Goal: Task Accomplishment & Management: Manage account settings

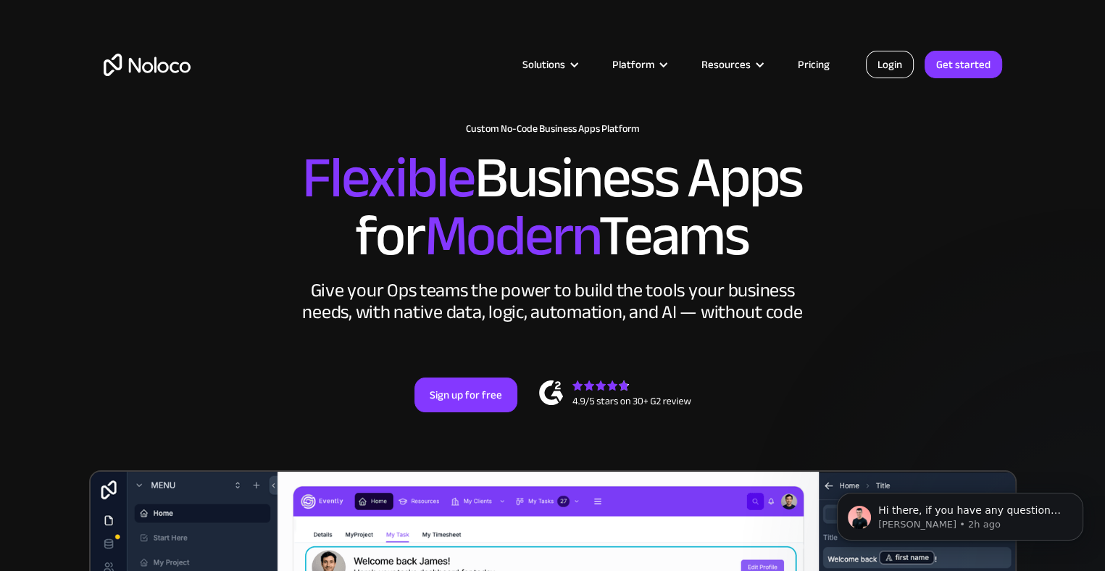
click at [882, 64] on link "Login" at bounding box center [890, 65] width 48 height 28
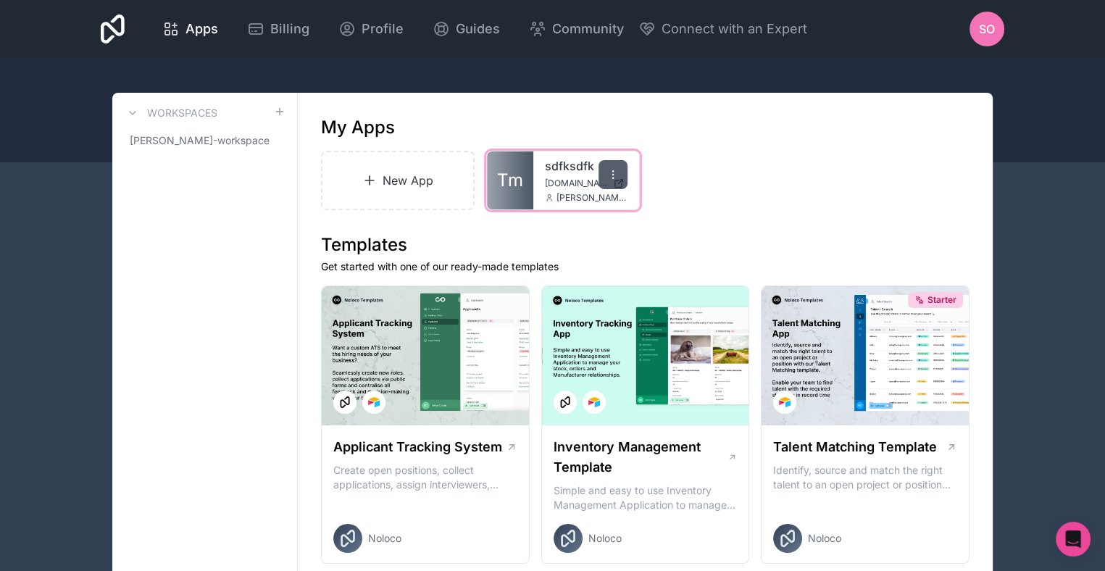
click at [613, 176] on icon at bounding box center [613, 175] width 12 height 12
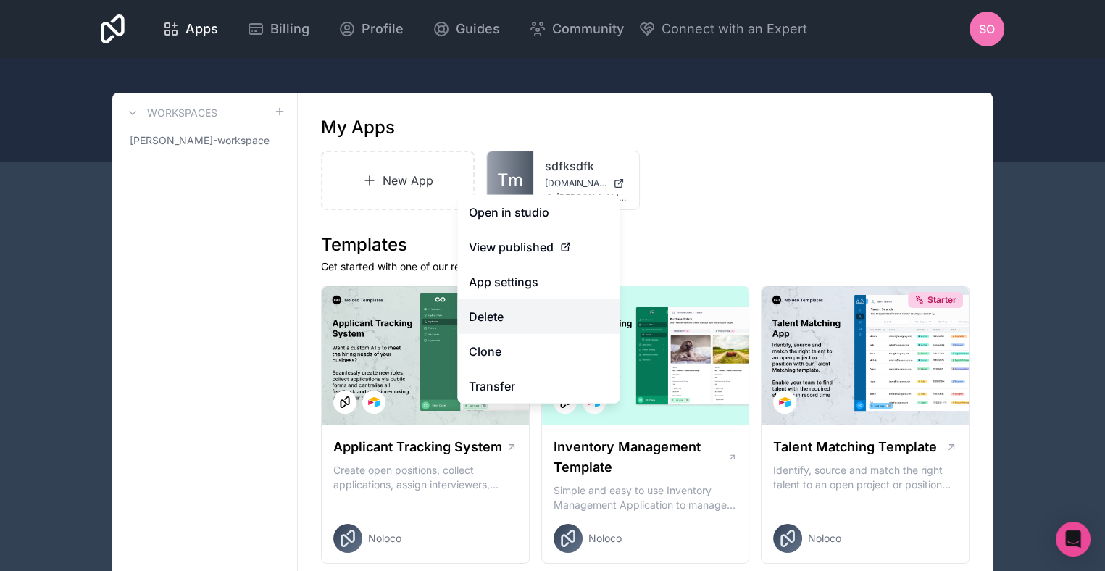
click at [509, 323] on button "Delete" at bounding box center [538, 316] width 162 height 35
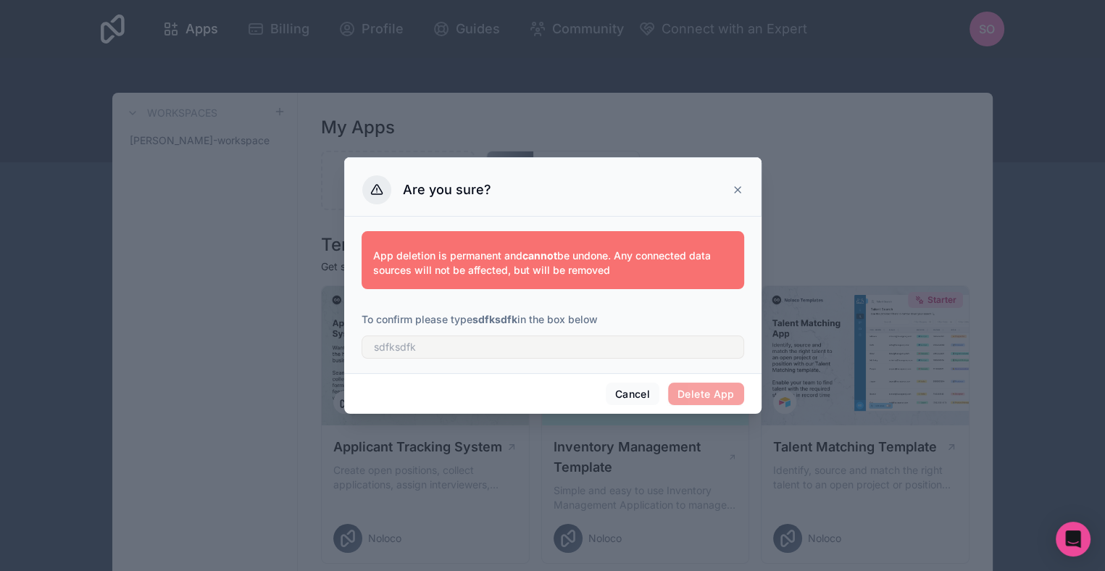
click at [510, 317] on strong "sdfksdfk" at bounding box center [495, 319] width 45 height 12
copy p "sdfksdfk"
click at [504, 351] on input "text" at bounding box center [553, 347] width 383 height 23
paste input "sdfksdfk"
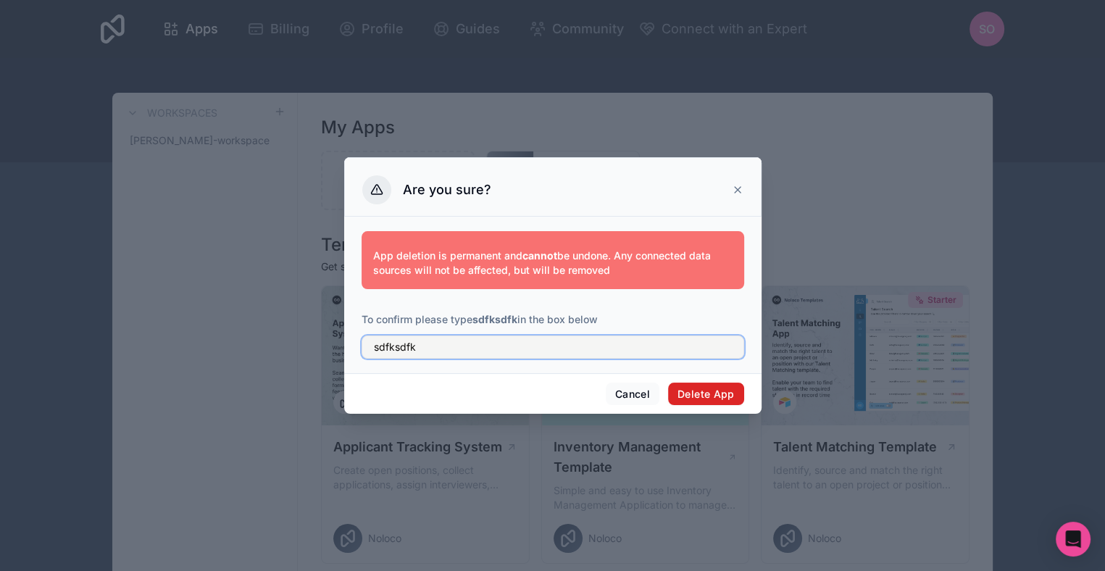
type input "sdfksdfk"
click at [710, 395] on button "Delete App" at bounding box center [706, 394] width 76 height 23
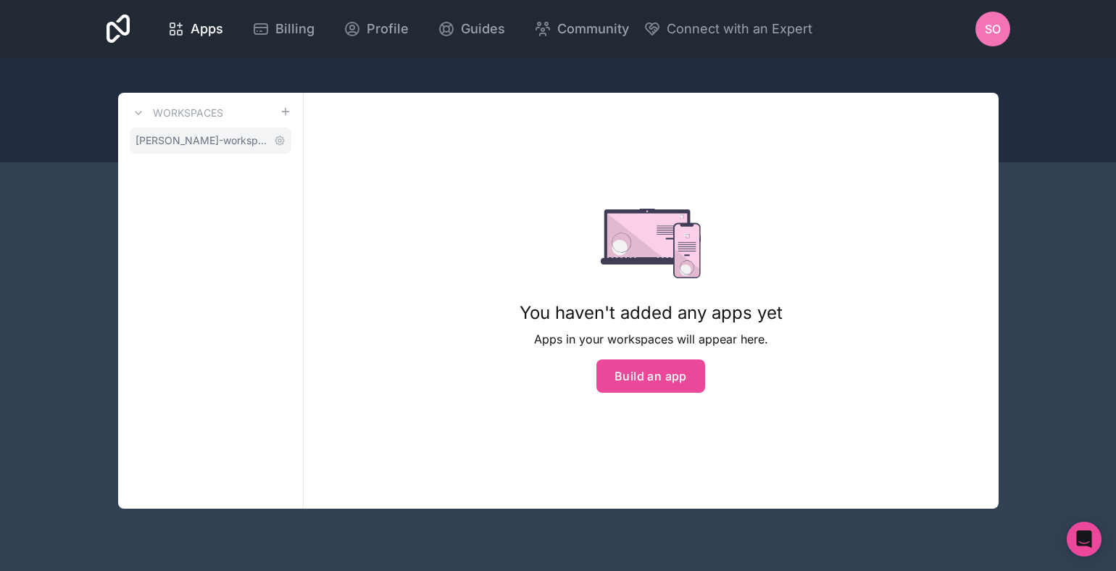
click at [223, 139] on span "seth-owens-workspace" at bounding box center [202, 140] width 133 height 14
click at [209, 148] on link "seth-owens-workspace" at bounding box center [211, 141] width 162 height 26
click at [999, 24] on span "SO" at bounding box center [993, 28] width 16 height 17
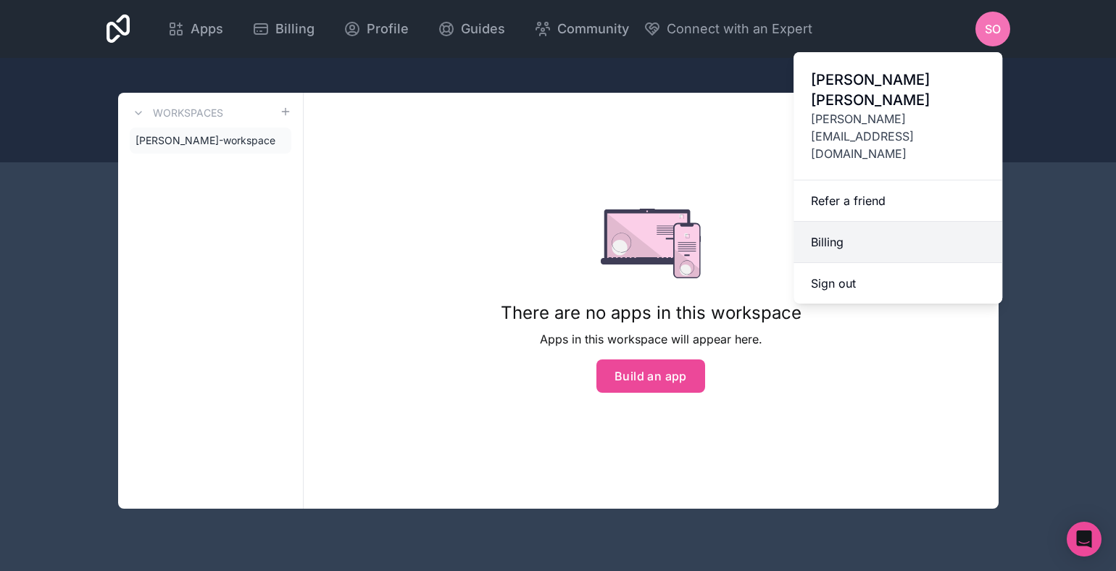
click at [925, 222] on link "Billing" at bounding box center [898, 242] width 209 height 41
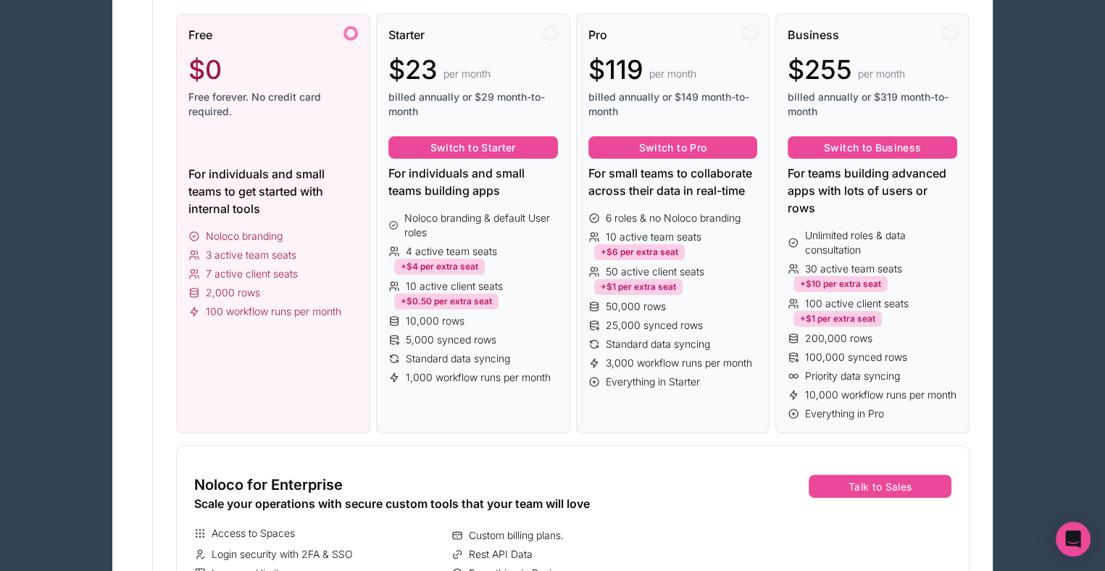
scroll to position [435, 0]
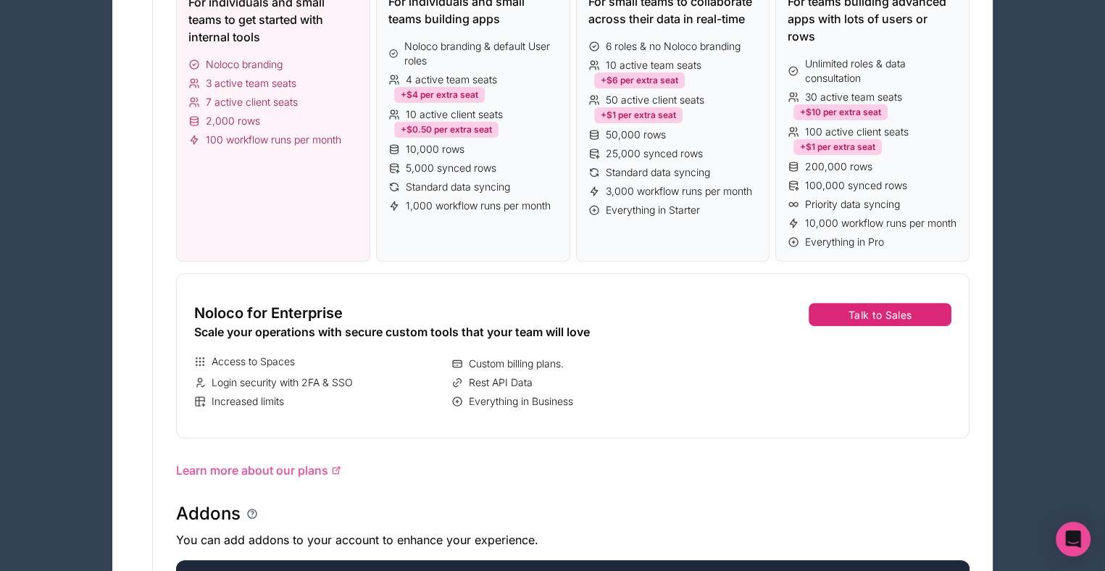
click at [857, 309] on button "Talk to Sales" at bounding box center [880, 314] width 143 height 23
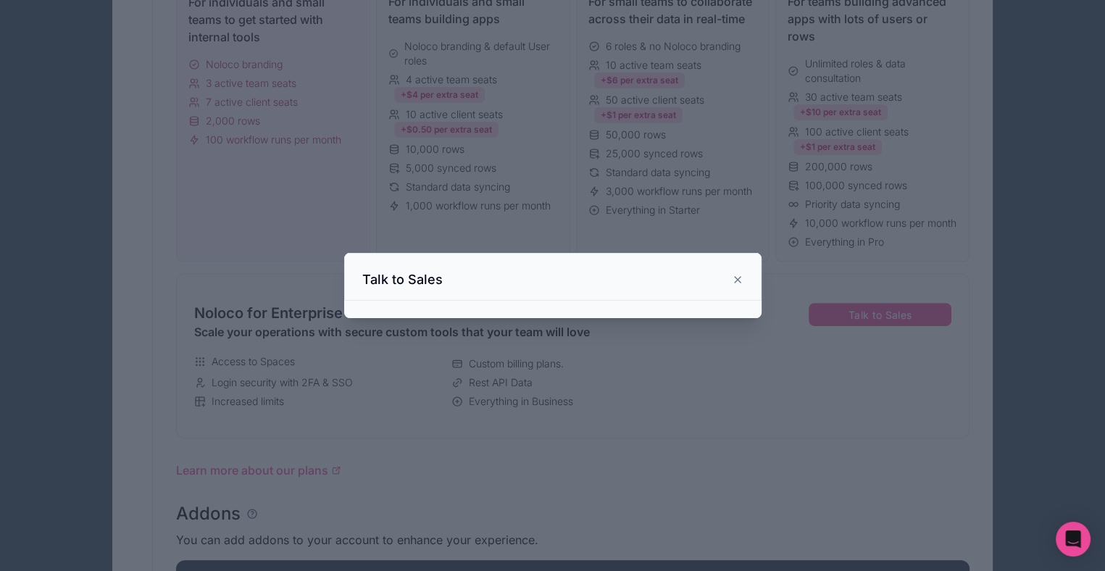
scroll to position [0, 0]
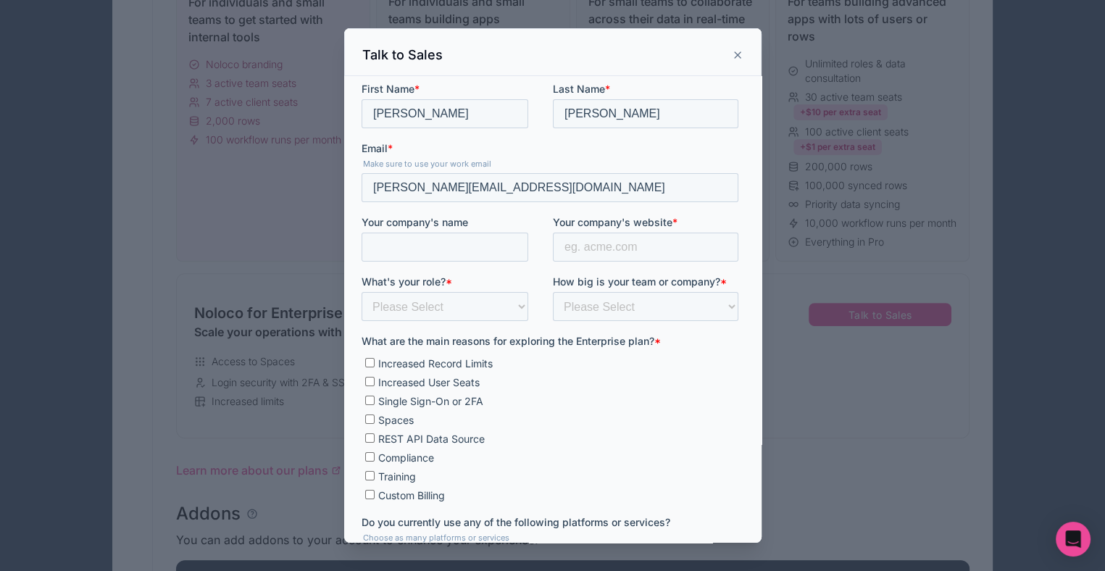
click at [488, 247] on input "Your company's name" at bounding box center [444, 247] width 167 height 29
type input "Empirical Training Solutions"
click at [604, 248] on input "Your company's website *" at bounding box center [645, 247] width 186 height 29
type input "trainmydrives.com"
click at [502, 309] on select "Please Select Founder / CXO IT / Engineering Product / Project Management Finan…" at bounding box center [444, 306] width 167 height 29
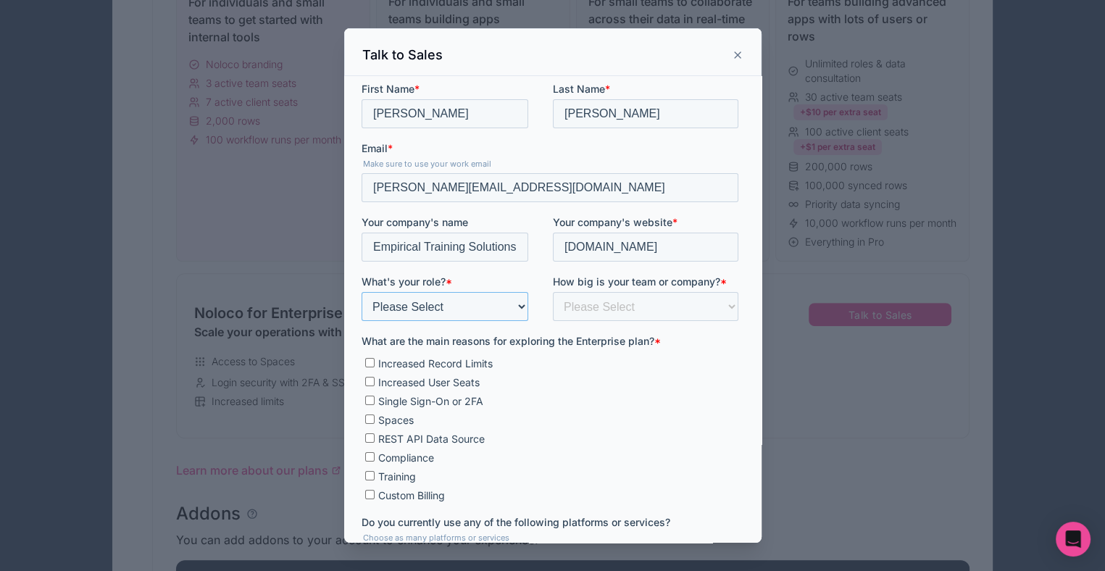
select select "Founder / CXO"
click at [361, 292] on select "Please Select Founder / CXO IT / Engineering Product / Project Management Finan…" at bounding box center [444, 306] width 167 height 29
click at [653, 295] on select "Please Select Less than 10 10 - 25 25 - 50 50 - 100 More than 100" at bounding box center [645, 306] width 186 height 29
select select "Less than 10"
click at [552, 292] on select "Please Select Less than 10 10 - 25 25 - 50 50 - 100 More than 100" at bounding box center [645, 306] width 186 height 29
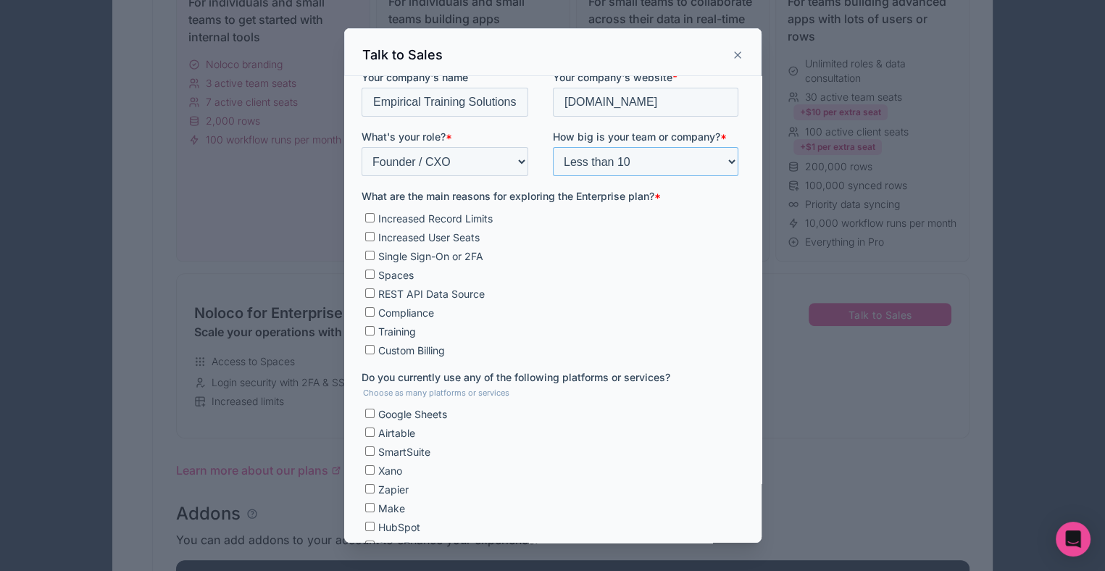
scroll to position [290, 0]
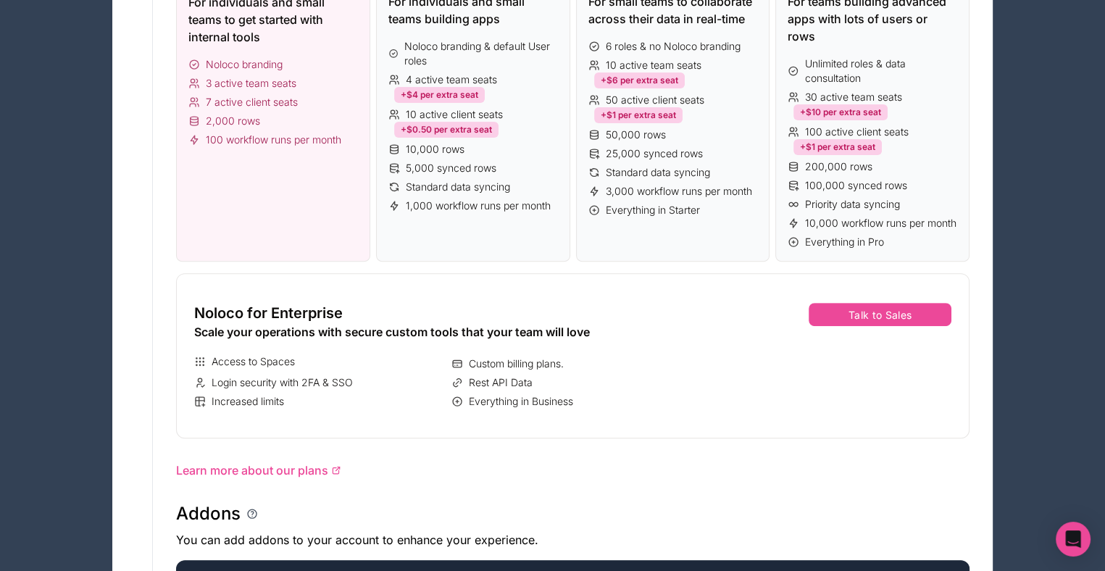
click at [770, 502] on div "Addons" at bounding box center [573, 513] width 794 height 23
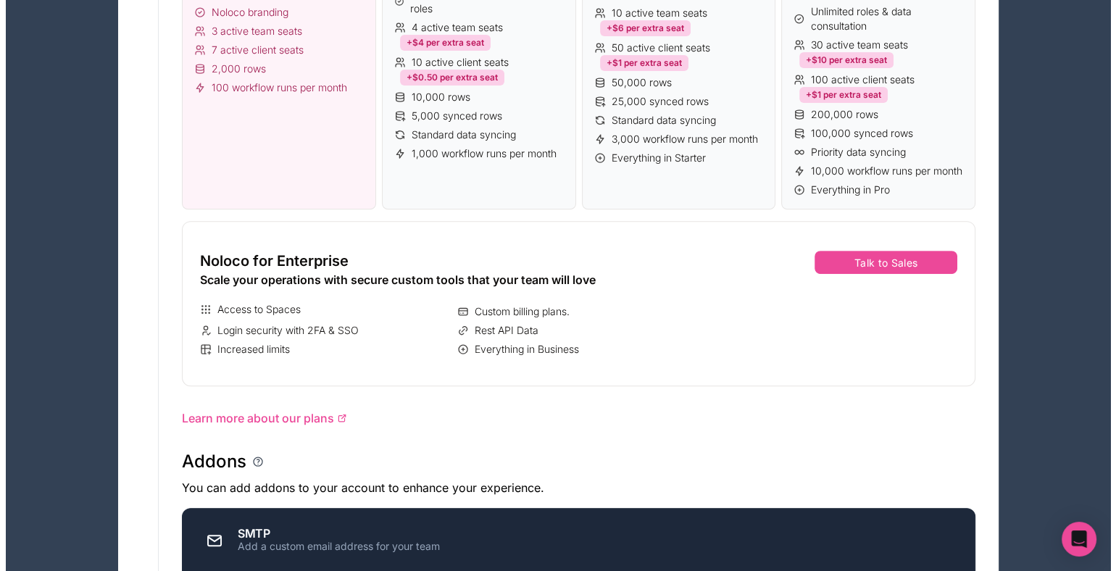
scroll to position [0, 0]
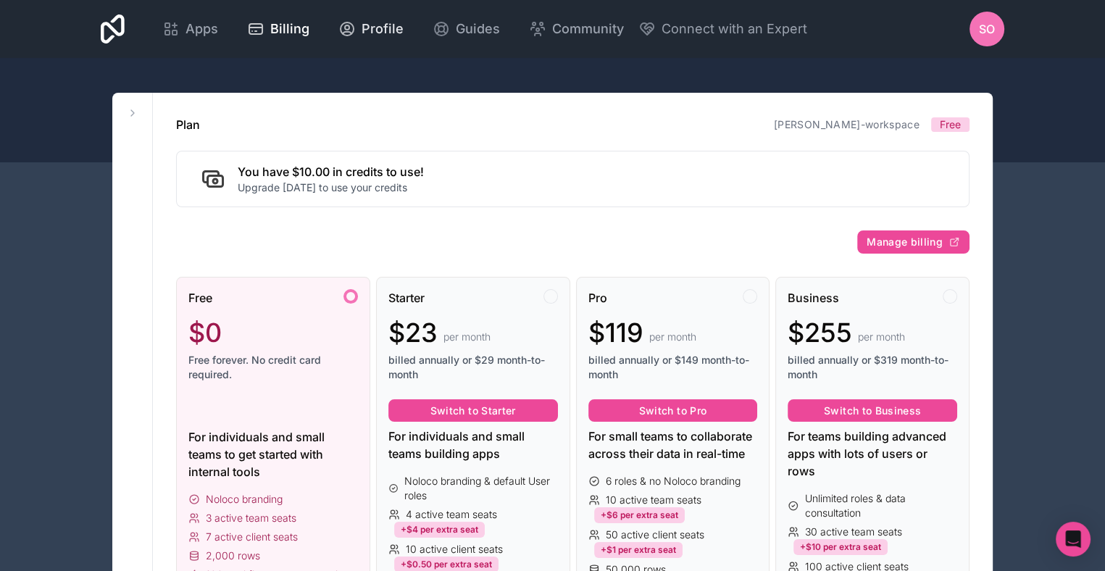
click at [373, 27] on span "Profile" at bounding box center [383, 29] width 42 height 20
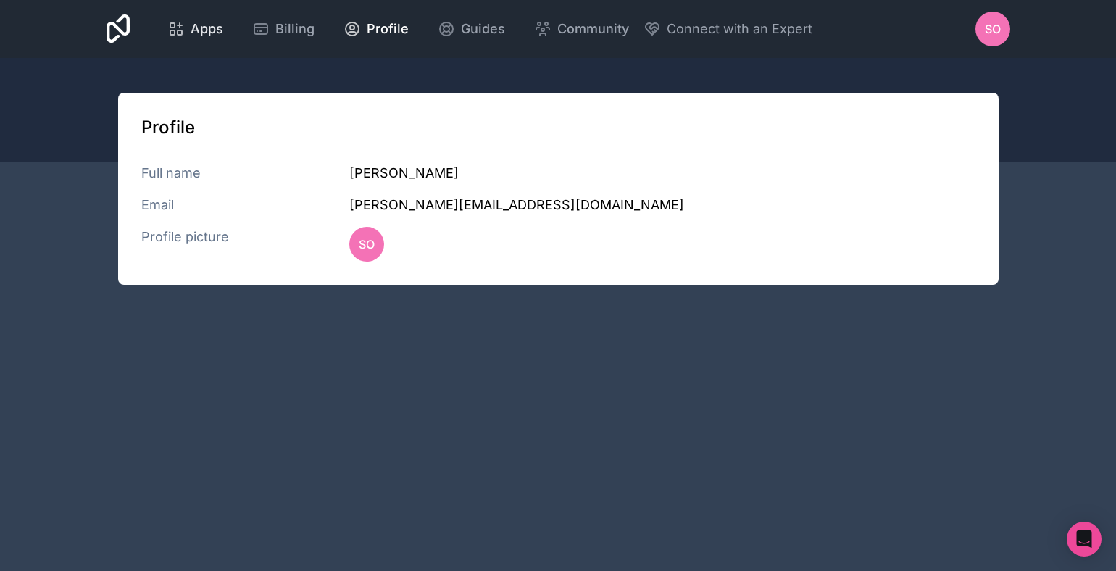
click at [201, 30] on span "Apps" at bounding box center [207, 29] width 33 height 20
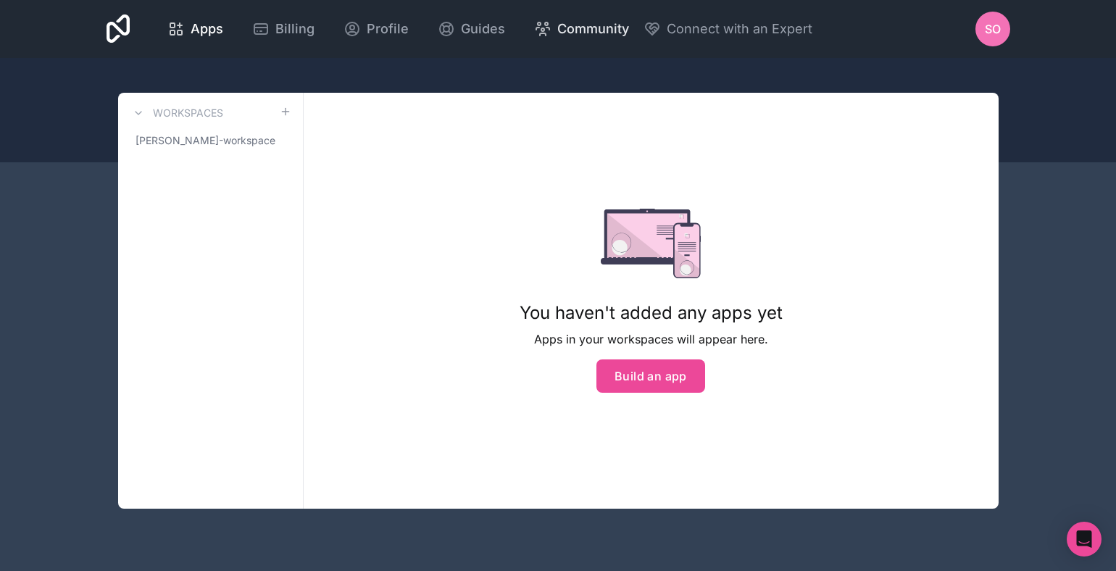
click at [604, 25] on span "Community" at bounding box center [593, 29] width 72 height 20
